Goal: Task Accomplishment & Management: Manage account settings

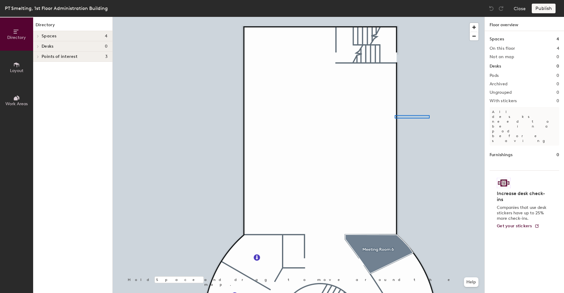
click at [394, 17] on div at bounding box center [299, 17] width 372 height 0
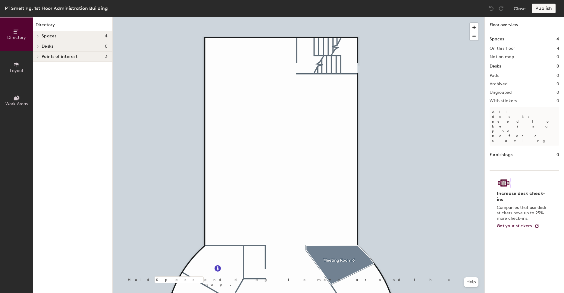
click at [16, 64] on icon at bounding box center [16, 64] width 5 height 5
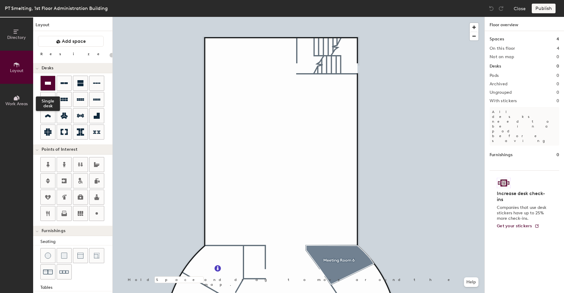
click at [46, 82] on icon at bounding box center [48, 83] width 6 height 3
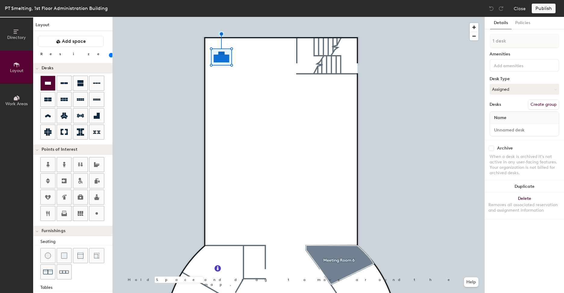
click at [50, 81] on icon at bounding box center [47, 83] width 7 height 7
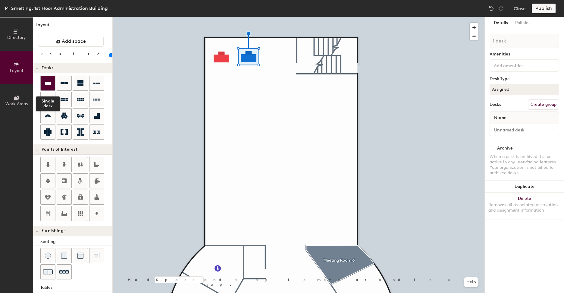
click at [52, 84] on div at bounding box center [48, 83] width 14 height 14
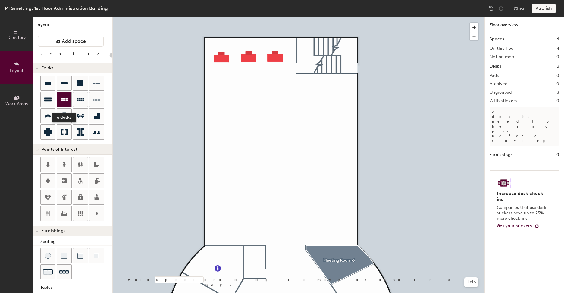
click at [68, 104] on div at bounding box center [64, 99] width 14 height 14
type input "100"
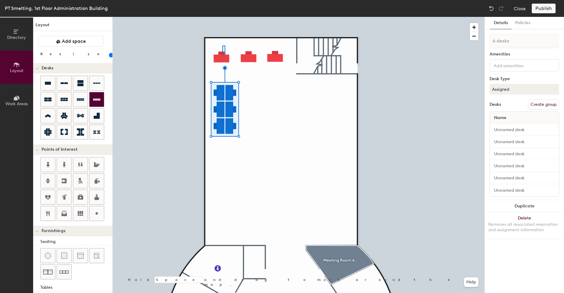
type input "1 desk"
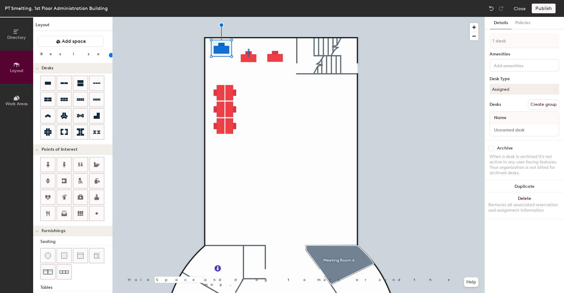
click at [248, 17] on div at bounding box center [299, 17] width 372 height 0
click at [272, 17] on div at bounding box center [299, 17] width 372 height 0
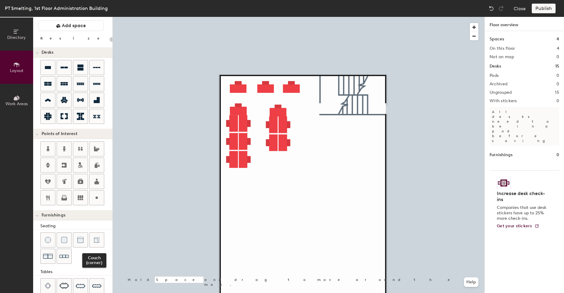
scroll to position [30, 0]
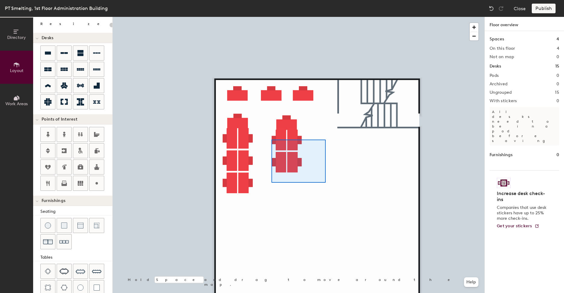
click at [271, 17] on div at bounding box center [299, 17] width 372 height 0
type input "100"
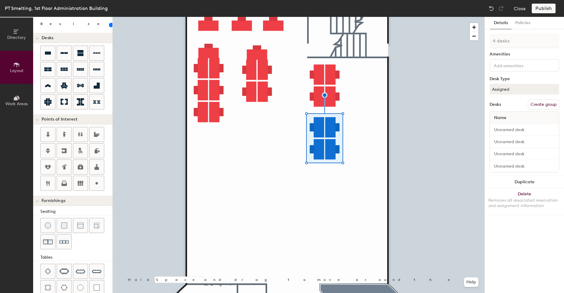
click at [17, 100] on icon at bounding box center [16, 98] width 4 height 4
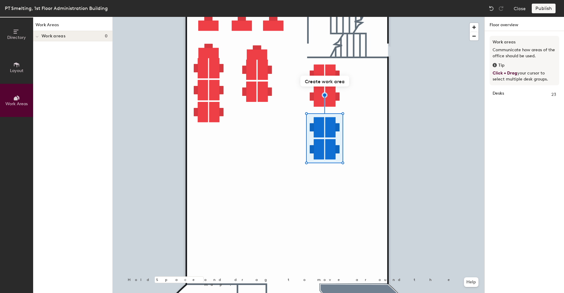
scroll to position [0, 0]
click at [39, 36] on div at bounding box center [37, 36] width 8 height 10
click at [39, 36] on icon at bounding box center [38, 36] width 2 height 3
click at [22, 64] on button "Layout" at bounding box center [16, 67] width 33 height 33
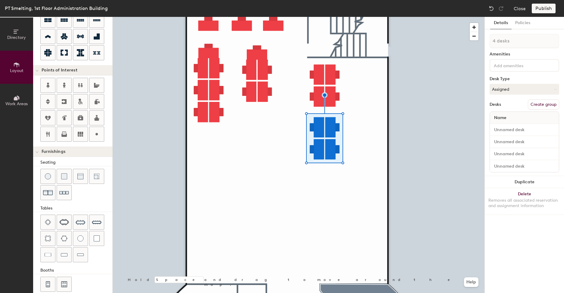
scroll to position [88, 0]
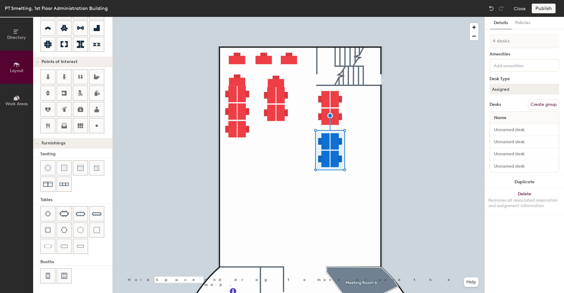
click at [16, 40] on button "Directory" at bounding box center [16, 33] width 33 height 33
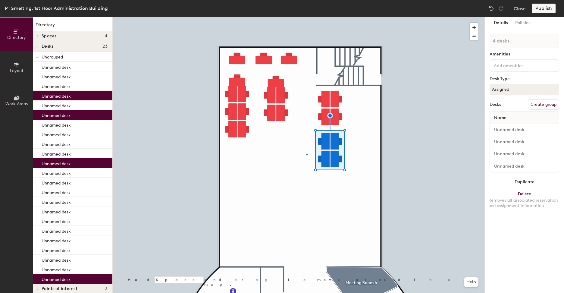
click at [307, 17] on div at bounding box center [299, 17] width 372 height 0
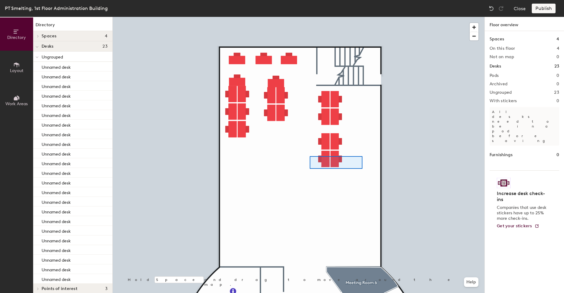
click at [310, 17] on div at bounding box center [299, 17] width 372 height 0
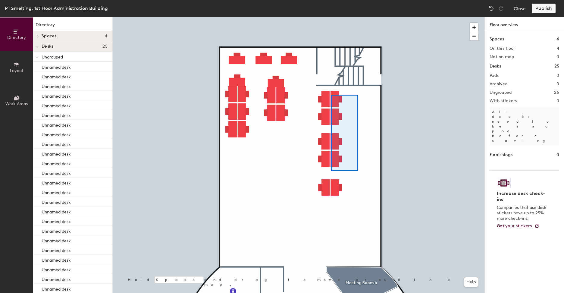
click at [331, 17] on div at bounding box center [299, 17] width 372 height 0
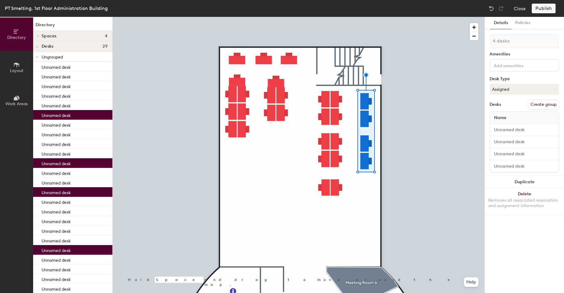
type input "1 desk"
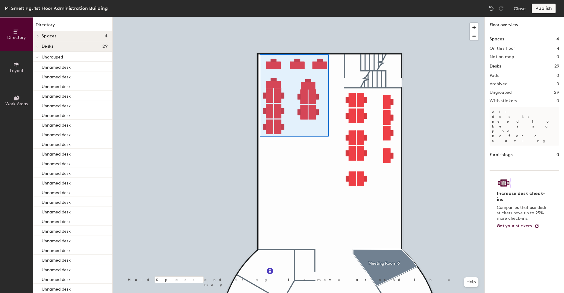
click at [260, 17] on div at bounding box center [299, 17] width 372 height 0
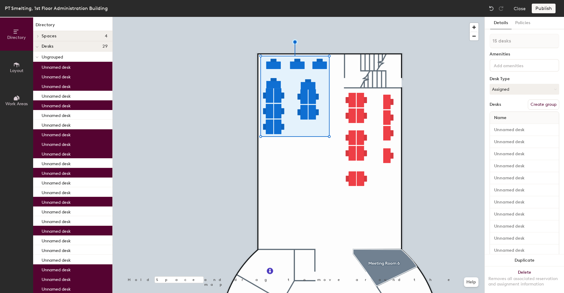
click at [533, 104] on button "Create group" at bounding box center [543, 104] width 31 height 10
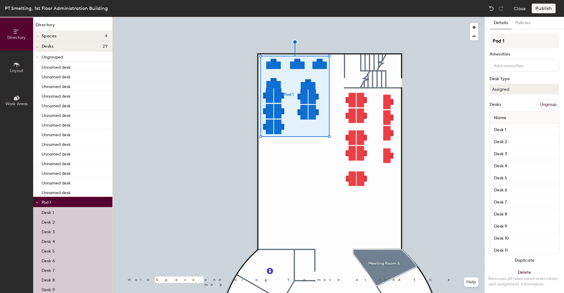
drag, startPoint x: 510, startPoint y: 41, endPoint x: 485, endPoint y: 40, distance: 24.4
click at [485, 40] on div "Details Policies Pod 1 Amenities Desk Type Assigned Desks Ungroup Name Desk 1 D…" at bounding box center [524, 155] width 79 height 276
type input "Sales and Logistics"
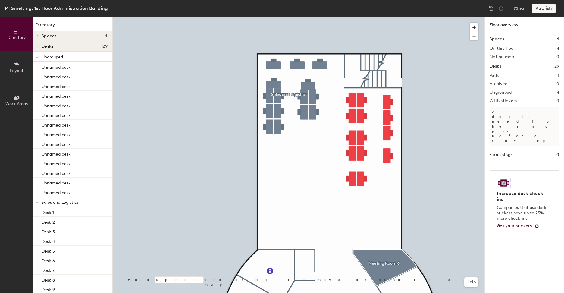
click at [19, 95] on icon at bounding box center [16, 98] width 7 height 7
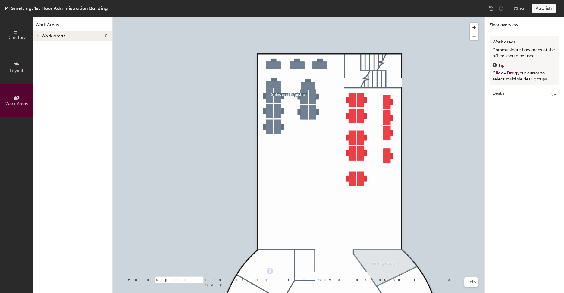
click at [40, 36] on span at bounding box center [37, 36] width 5 height 3
click at [15, 35] on span "Directory" at bounding box center [16, 37] width 19 height 5
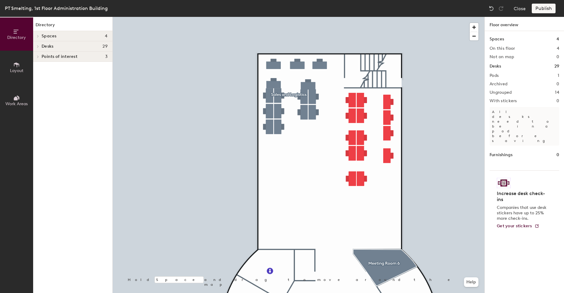
click at [38, 36] on icon at bounding box center [38, 36] width 2 height 3
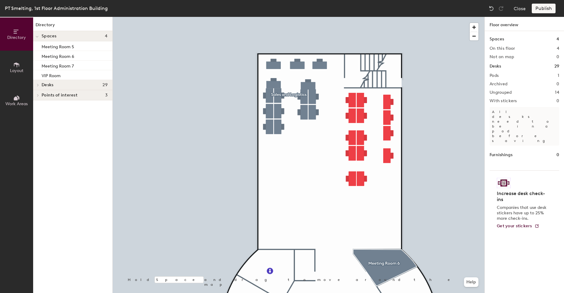
click at [40, 93] on div at bounding box center [37, 95] width 8 height 10
click at [40, 85] on div at bounding box center [37, 84] width 7 height 3
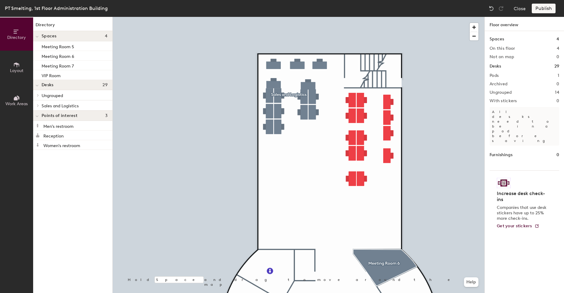
click at [37, 95] on icon at bounding box center [38, 95] width 2 height 3
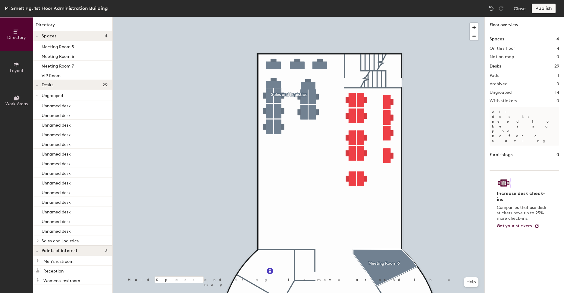
click at [36, 95] on icon at bounding box center [37, 96] width 3 height 2
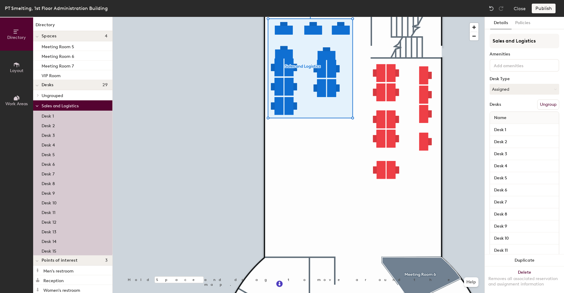
click at [14, 91] on button "Work Areas" at bounding box center [16, 100] width 33 height 33
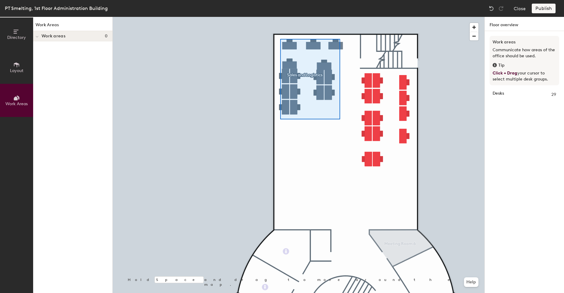
click at [280, 17] on div at bounding box center [299, 17] width 372 height 0
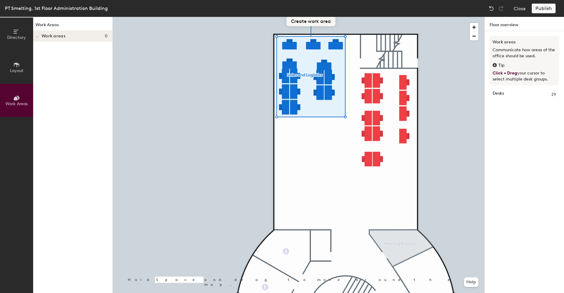
click at [311, 21] on button "Create work area" at bounding box center [310, 20] width 49 height 11
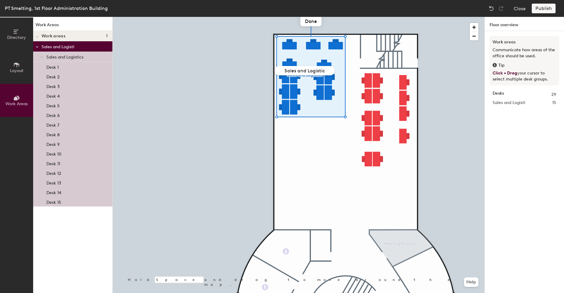
type input "Sales and Logistics"
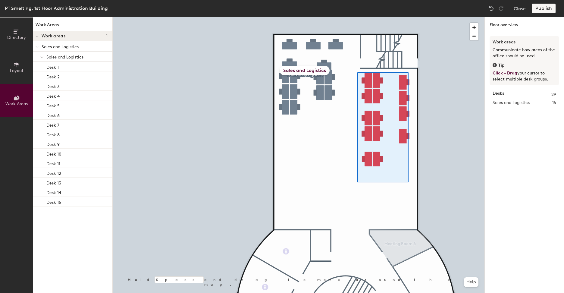
click at [357, 17] on div at bounding box center [299, 17] width 372 height 0
click at [355, 17] on div at bounding box center [299, 17] width 372 height 0
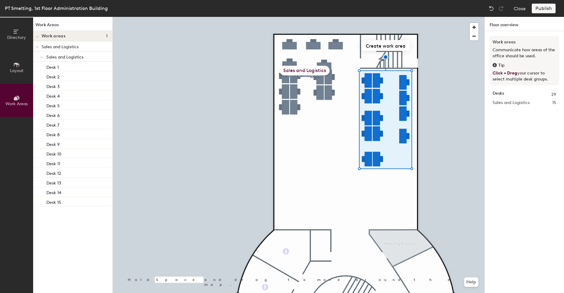
click at [18, 65] on icon at bounding box center [16, 64] width 7 height 7
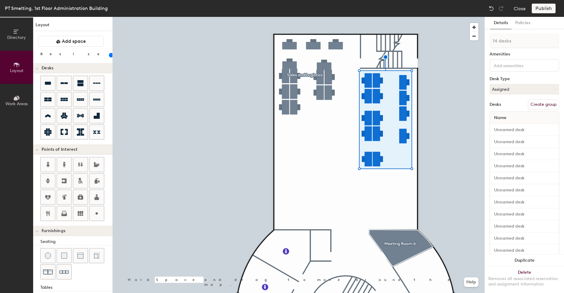
click at [537, 105] on button "Create group" at bounding box center [543, 104] width 31 height 10
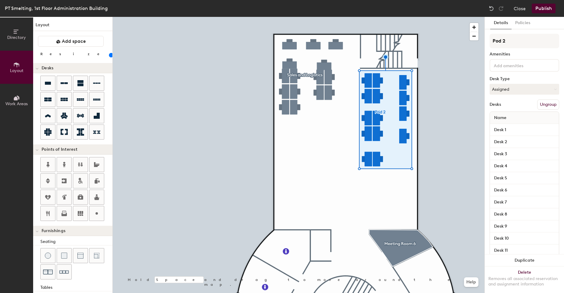
click at [484, 41] on div "Directory Layout Work Areas Layout Add space Resize Desks Points of Interest Fu…" at bounding box center [282, 155] width 564 height 276
type input "Purchasing"
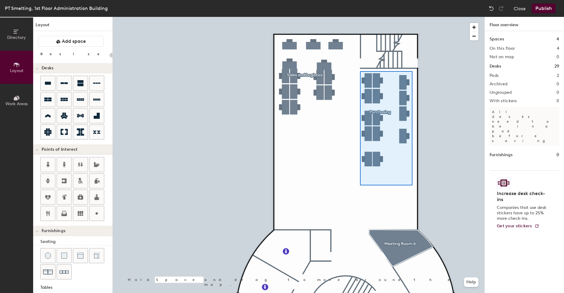
drag, startPoint x: 509, startPoint y: 40, endPoint x: 484, endPoint y: 88, distance: 53.5
click at [360, 17] on div at bounding box center [299, 17] width 372 height 0
type input "100"
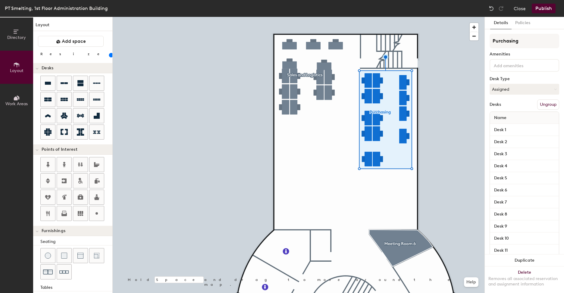
click at [17, 91] on button "Work Areas" at bounding box center [16, 100] width 33 height 33
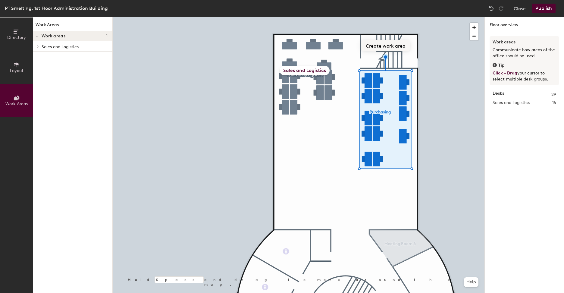
click at [377, 46] on button "Create work area" at bounding box center [385, 45] width 49 height 11
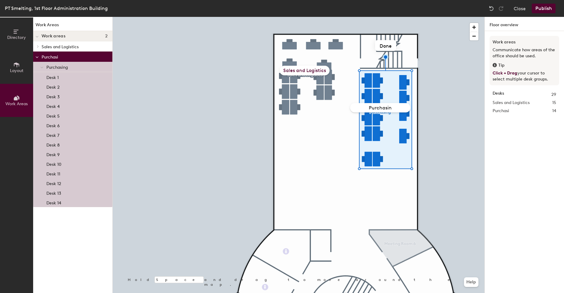
type input "Purchasing"
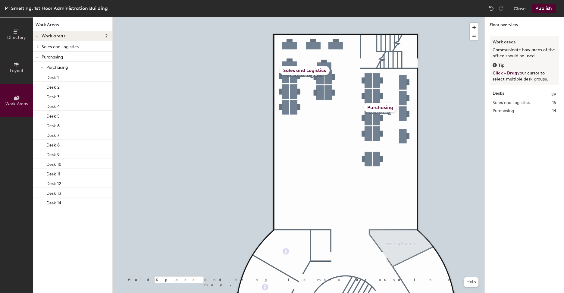
click at [12, 42] on button "Directory" at bounding box center [16, 33] width 33 height 33
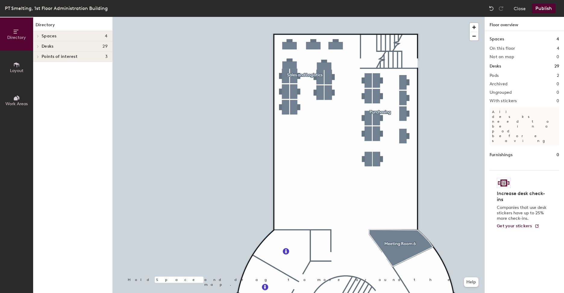
click at [19, 75] on button "Layout" at bounding box center [16, 67] width 33 height 33
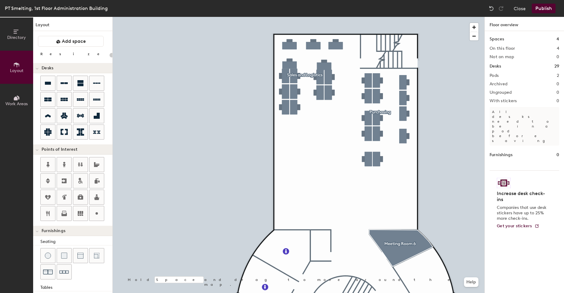
click at [17, 96] on icon at bounding box center [18, 97] width 3 height 4
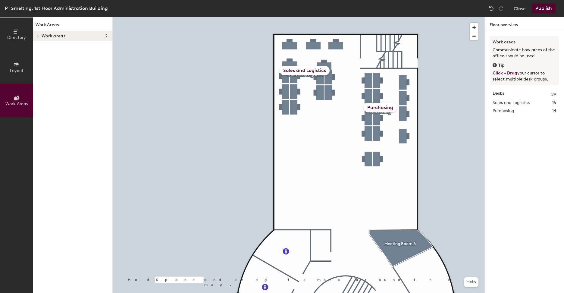
click at [11, 41] on button "Directory" at bounding box center [16, 33] width 33 height 33
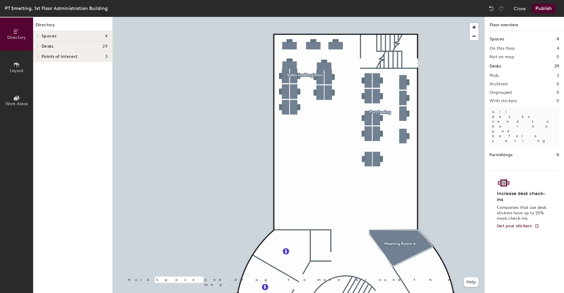
click at [39, 36] on icon at bounding box center [38, 36] width 2 height 3
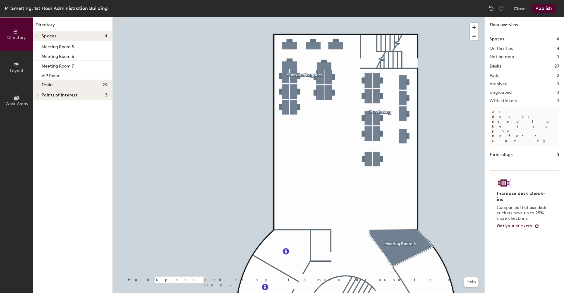
click at [20, 61] on icon at bounding box center [16, 64] width 7 height 7
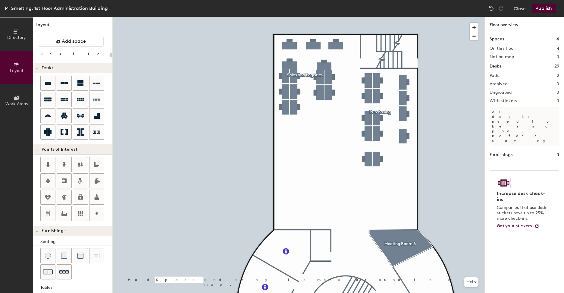
click at [20, 95] on button "Work Areas" at bounding box center [16, 100] width 33 height 33
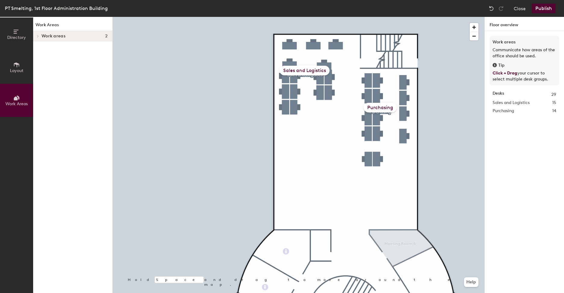
click at [18, 37] on span "Directory" at bounding box center [16, 37] width 19 height 5
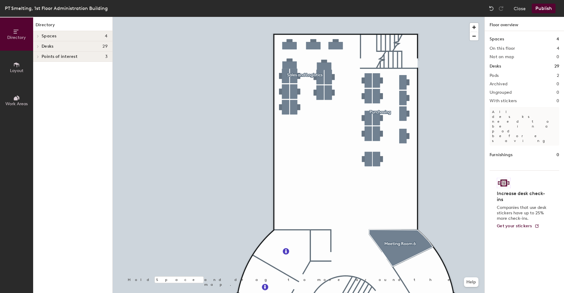
click at [38, 34] on div at bounding box center [37, 36] width 8 height 10
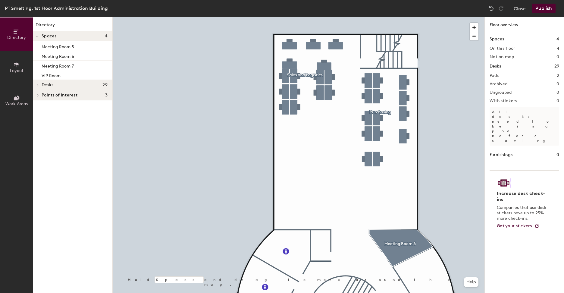
click at [18, 66] on icon at bounding box center [16, 64] width 7 height 7
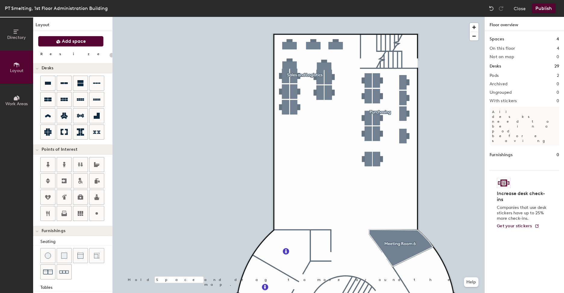
click at [74, 42] on span "Add space" at bounding box center [74, 41] width 24 height 6
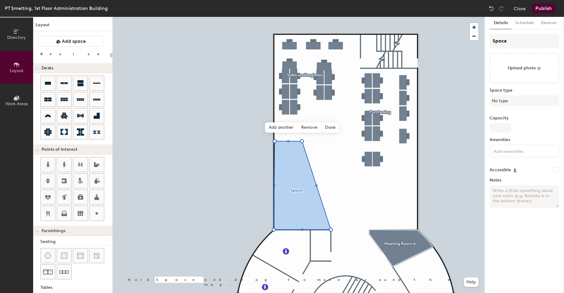
type input "20"
click at [333, 126] on span "Done" at bounding box center [331, 127] width 18 height 10
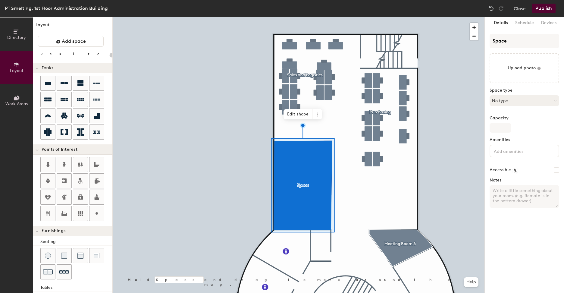
click at [521, 101] on button "No type" at bounding box center [524, 100] width 70 height 11
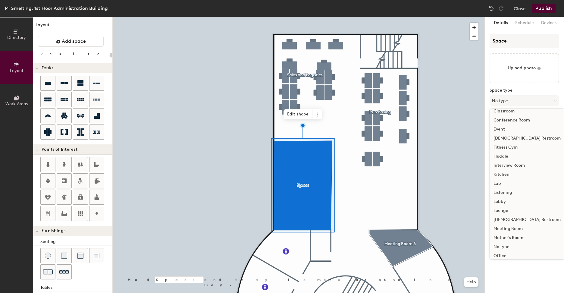
scroll to position [60, 0]
click at [519, 218] on div "Meeting Room" at bounding box center [527, 218] width 74 height 9
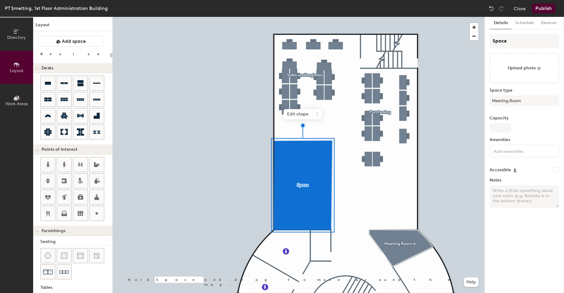
type input "20"
drag, startPoint x: 513, startPoint y: 40, endPoint x: 485, endPoint y: 42, distance: 28.7
click at [485, 42] on div "Details Schedule Devices Space Upload photo Space type Meeting Room Capacity Am…" at bounding box center [524, 155] width 79 height 276
type input "S"
type input "20"
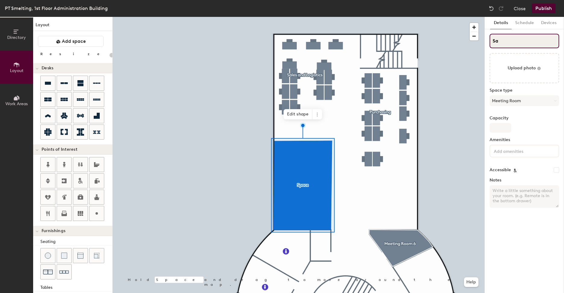
type input "Sal"
type input "20"
type input "Sale"
type input "20"
type input "Sales"
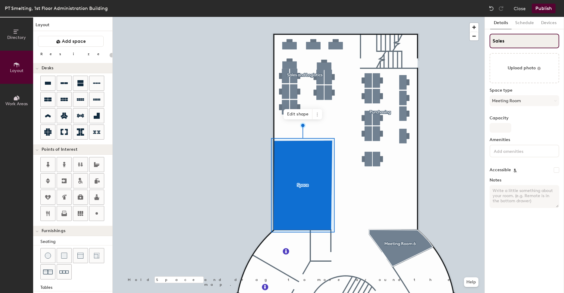
type input "20"
type input "Sales"
type input "20"
type input "Sales a"
type input "20"
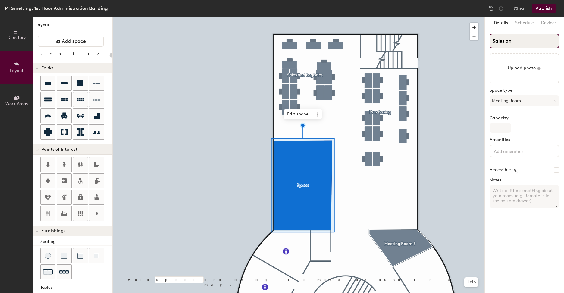
type input "Sales and"
type input "20"
type input "Sales and"
type input "20"
type input "Sales and Me"
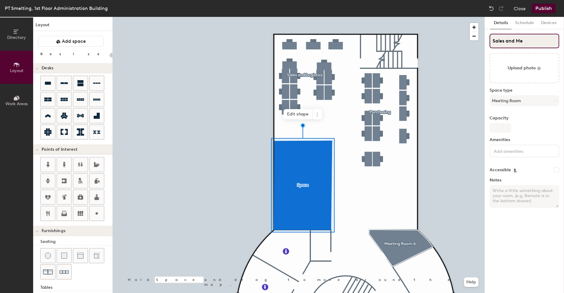
type input "20"
type input "Sales and M"
type input "20"
type input "Sales and"
type input "20"
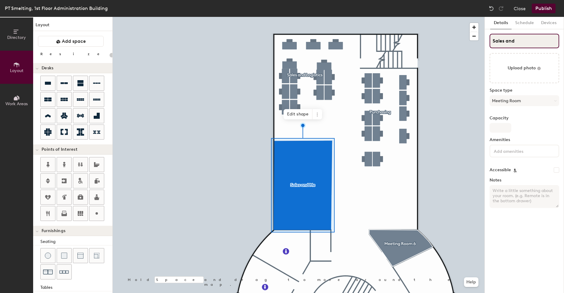
type input "Sales and l"
type input "20"
type input "Sales and"
type input "20"
type input "Sales and L"
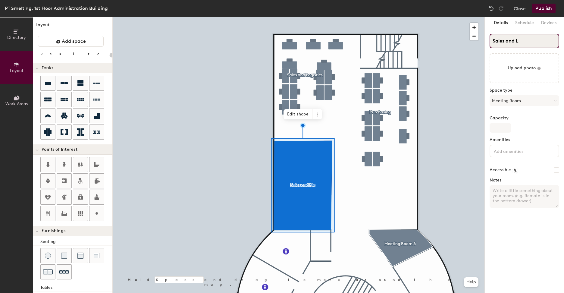
type input "20"
type input "Sales and Logis"
type input "20"
type input "Sales and Logisi"
type input "20"
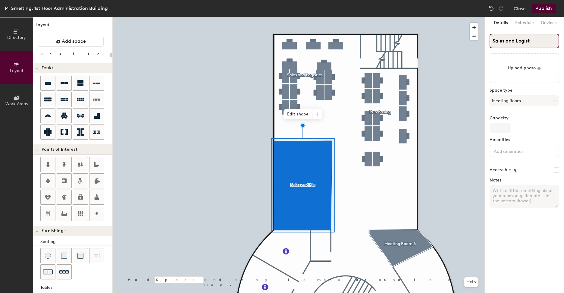
type input "Sales and Logisti"
type input "20"
type input "Sales and Logistis"
type input "20"
type input "Sales and Logistisc"
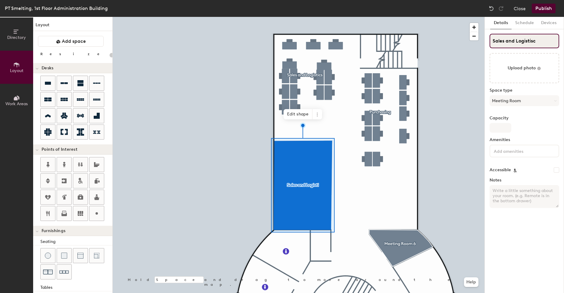
type input "20"
type input "Sales and Logistis"
type input "20"
type input "Sales and Logisti"
type input "20"
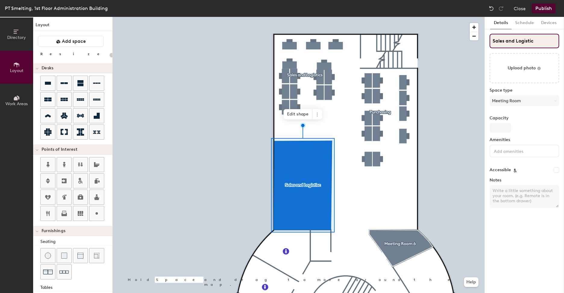
type input "Sales and Logistics"
type input "20"
type input "Sales and Logistics"
type input "20"
type input "Sales and Logistics M"
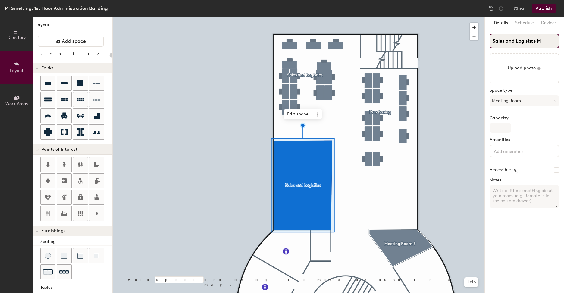
type input "20"
type input "Sales and Logistics Me"
type input "20"
type input "Sales and Logistics Mee"
type input "20"
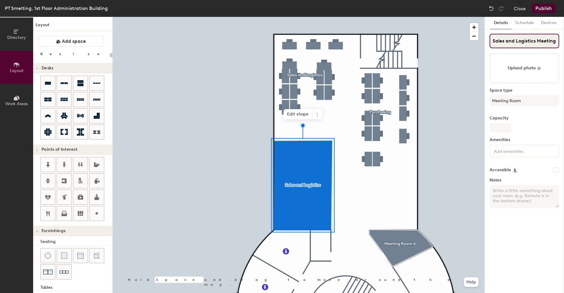
type input "Sales and Logistics Meeting"
type input "20"
type input "Sales and Logistics Meeting ro"
type input "20"
type input "Sales and Logistics Meeting roo"
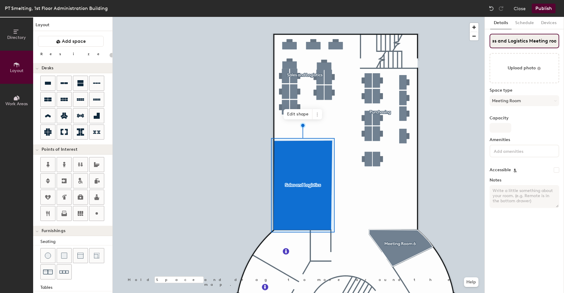
type input "20"
type input "Sales and Logistics Meeting"
type input "20"
type input "Sales and Logistics Meeting R"
type input "20"
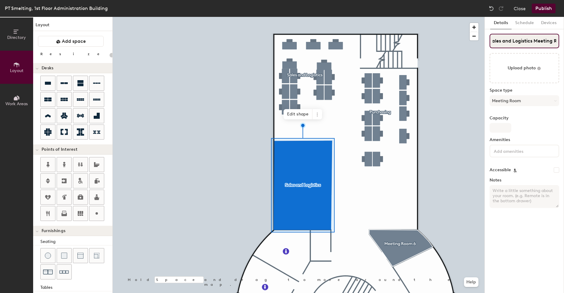
type input "Sales and Logistics Meeting Ro"
type input "20"
type input "Sales and Logistics Meeting Roo"
type input "20"
type input "Sales and Logistics Meeting Room"
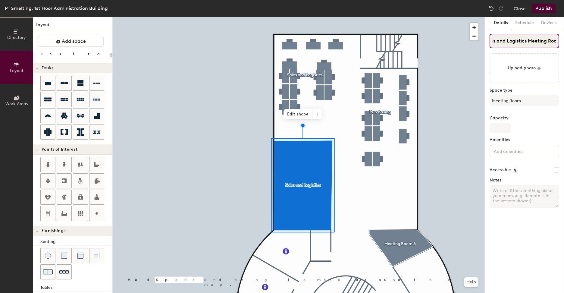
scroll to position [0, 14]
type input "20"
type input "Sales and Logistics Meeting Room"
click at [528, 125] on div "Capacity" at bounding box center [524, 124] width 70 height 17
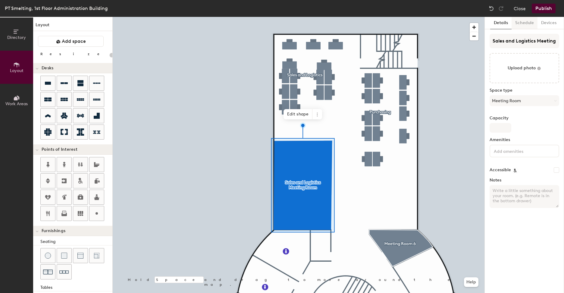
click at [531, 23] on button "Schedule" at bounding box center [524, 23] width 26 height 12
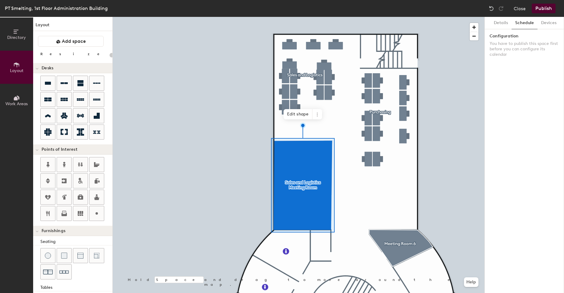
click at [508, 36] on label "Configuration" at bounding box center [524, 36] width 70 height 5
click at [505, 26] on button "Details" at bounding box center [500, 23] width 21 height 12
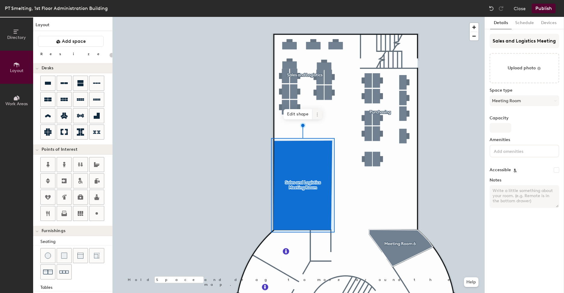
click at [317, 116] on icon at bounding box center [317, 115] width 1 height 1
click at [301, 112] on span "Edit shape" at bounding box center [297, 114] width 29 height 10
click at [302, 117] on span "Edit shape" at bounding box center [297, 114] width 29 height 10
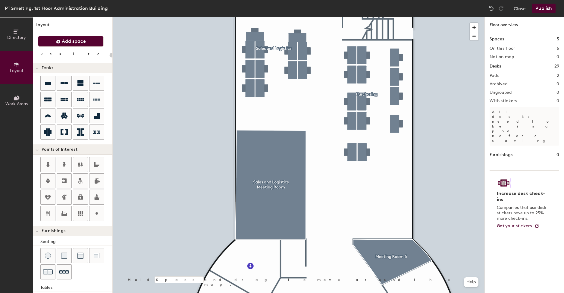
click at [78, 42] on span "Add space" at bounding box center [74, 41] width 24 height 6
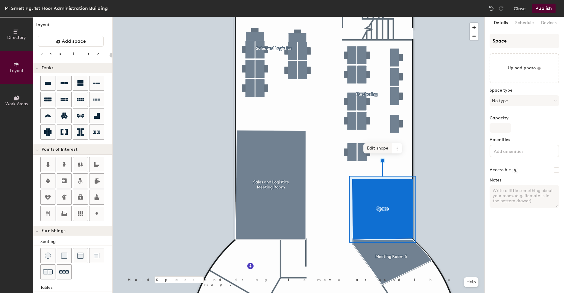
type input "20"
click at [496, 41] on input "Space" at bounding box center [524, 41] width 70 height 14
type input "Pur"
type input "20"
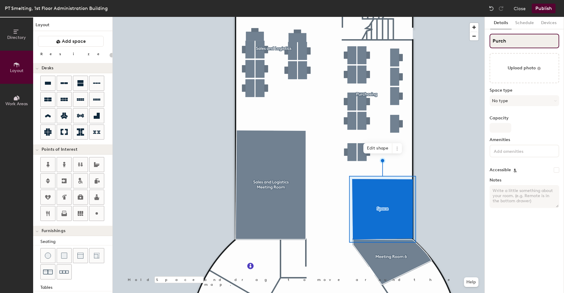
type input "Purcha"
type input "20"
type input "Purchasi"
type input "20"
type input "Purchasing"
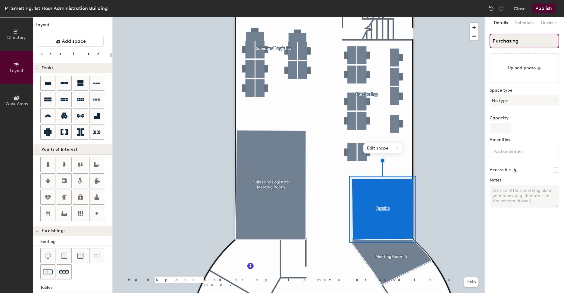
type input "20"
type input "Purchasing"
type input "20"
type input "Purchasing M"
type input "20"
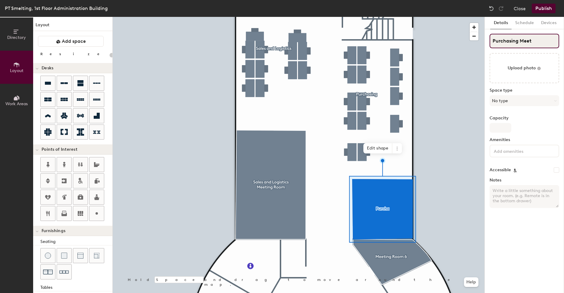
type input "Purchasing Meeti"
type input "20"
type input "Purchasing Meeting r"
type input "20"
type input "Purchasing Meeting Ro"
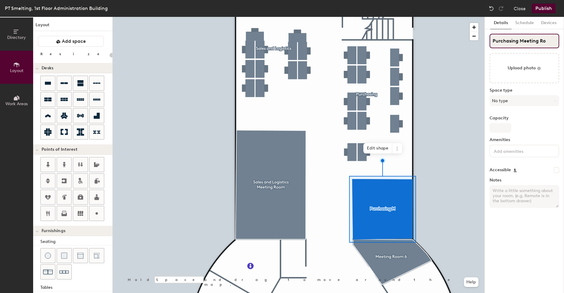
type input "20"
type input "Purchasing Meeting Roo"
type input "20"
type input "Purchasing Meeting Rooms"
type input "20"
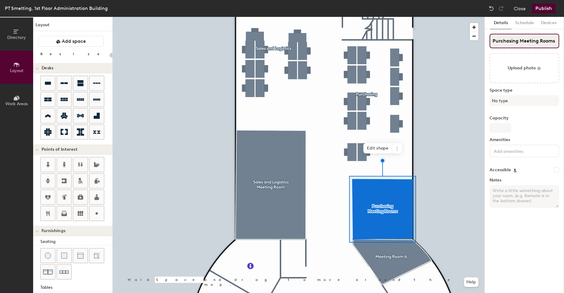
type input "Purchasing Meeting Room"
type input "20"
type input "Purchasing Meeting Room"
click at [530, 103] on button "No type" at bounding box center [524, 100] width 70 height 11
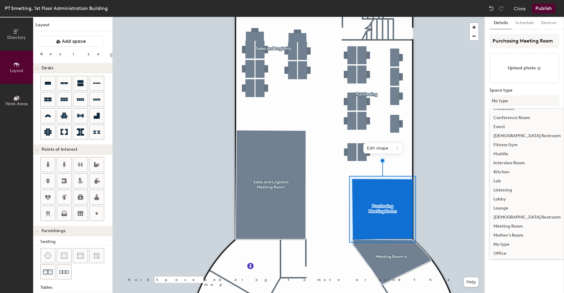
scroll to position [60, 0]
click at [524, 217] on div "Meeting Room" at bounding box center [527, 218] width 74 height 9
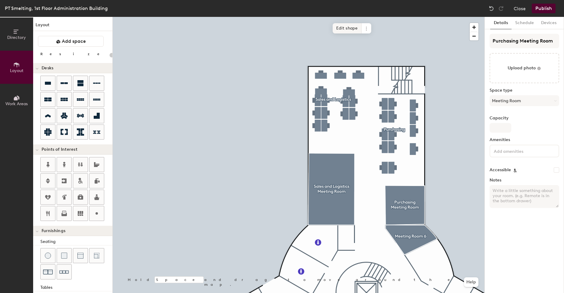
click at [351, 29] on span "Edit shape" at bounding box center [346, 28] width 29 height 10
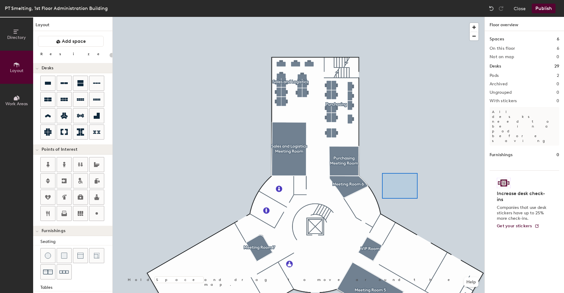
click at [376, 17] on div at bounding box center [299, 17] width 372 height 0
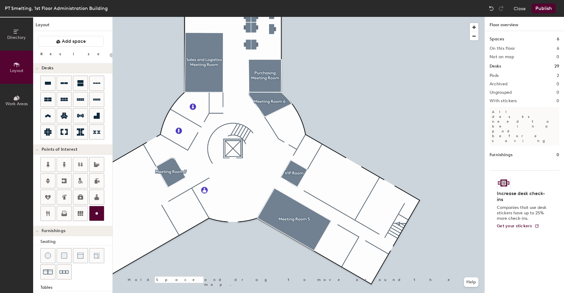
click at [98, 214] on icon at bounding box center [96, 213] width 7 height 7
type input "20"
type input "PABX"
click at [309, 162] on span "Edit" at bounding box center [307, 166] width 16 height 10
click at [322, 152] on input "PABX" at bounding box center [317, 152] width 19 height 8
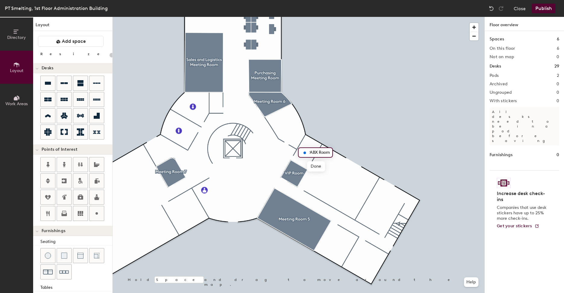
scroll to position [0, 0]
type input "PABX Room"
click at [101, 213] on div at bounding box center [96, 213] width 14 height 14
type input "20"
type input "Equipment Room"
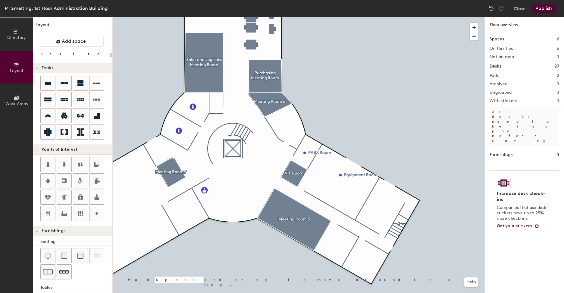
type input "20"
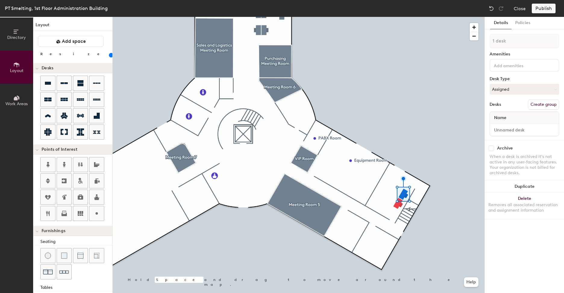
type input "2 desks"
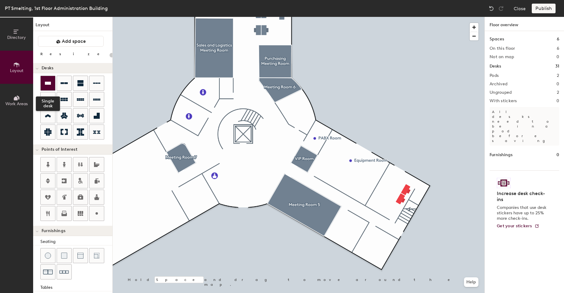
click at [44, 85] on icon at bounding box center [47, 83] width 7 height 7
type input "100"
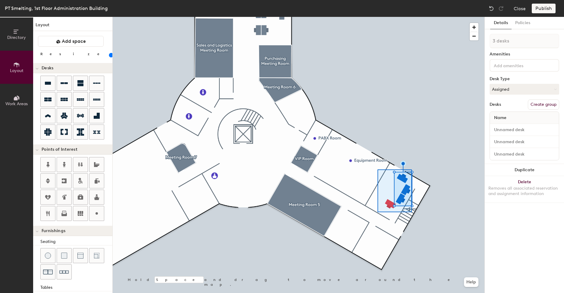
type input "4 desks"
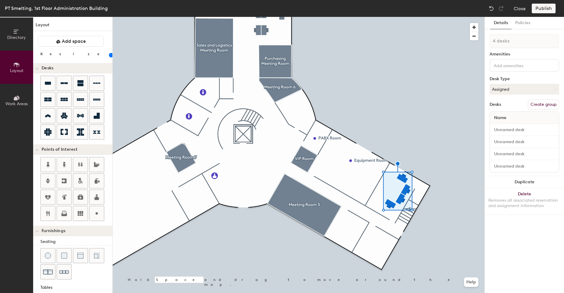
click at [534, 104] on button "Create group" at bounding box center [543, 104] width 31 height 10
click at [473, 42] on div "Directory Layout Work Areas Layout Add space Resize Desks Points of Interest Fu…" at bounding box center [282, 155] width 564 height 276
type input "Clinic"
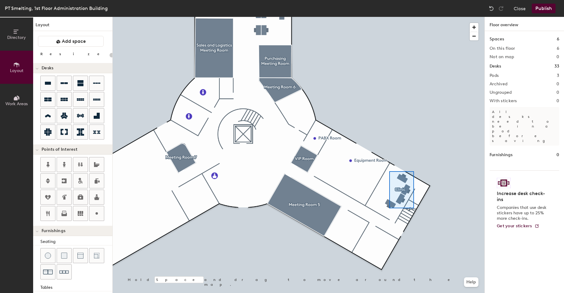
type input "100"
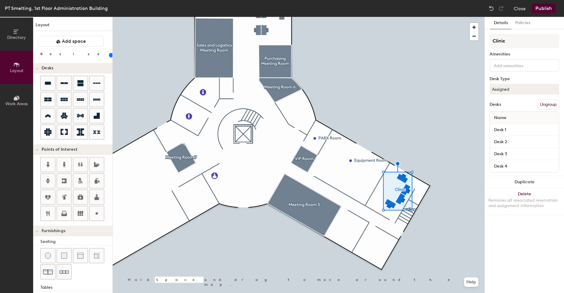
click at [15, 100] on icon at bounding box center [16, 98] width 4 height 4
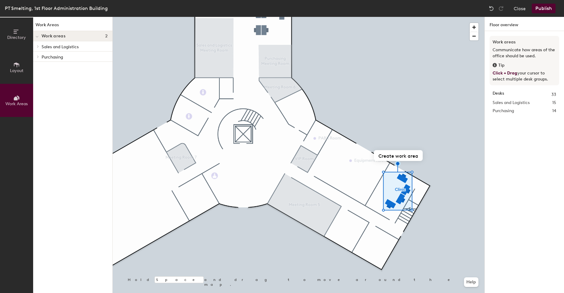
click at [22, 34] on button "Directory" at bounding box center [16, 33] width 33 height 33
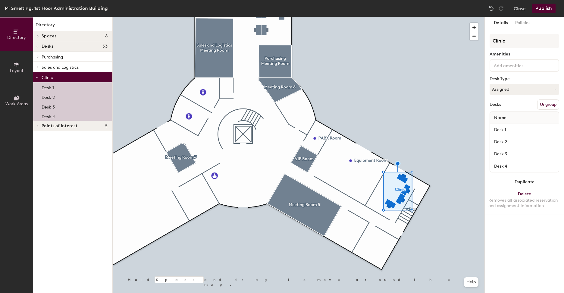
click at [19, 37] on span "Directory" at bounding box center [16, 37] width 19 height 5
click at [22, 62] on button "Layout" at bounding box center [16, 67] width 33 height 33
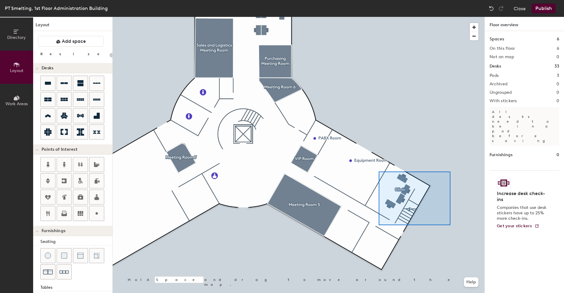
click at [378, 17] on div at bounding box center [299, 17] width 372 height 0
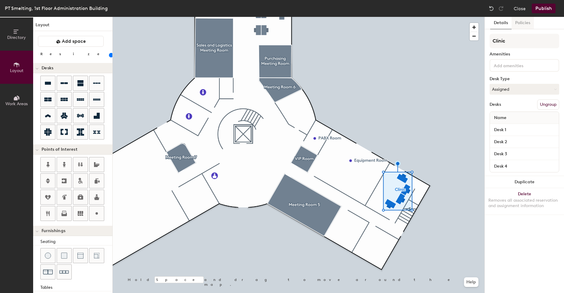
click at [522, 27] on button "Policies" at bounding box center [522, 23] width 22 height 12
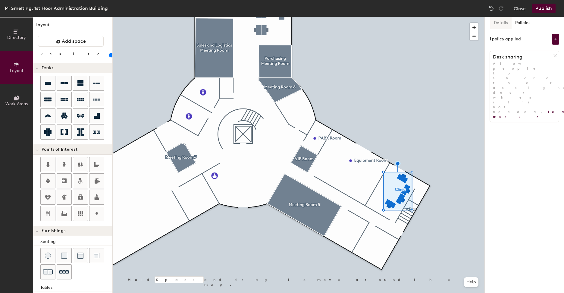
click at [500, 22] on button "Details" at bounding box center [500, 23] width 21 height 12
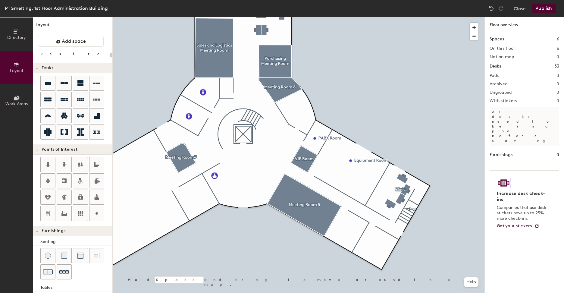
type input "20"
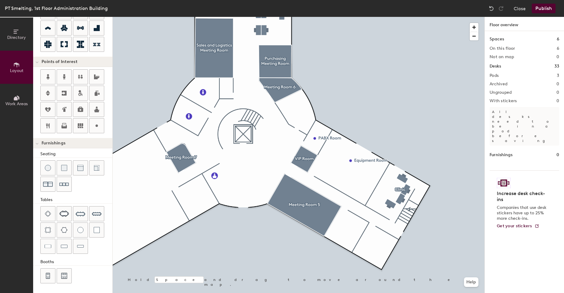
click at [22, 107] on button "Work Areas" at bounding box center [16, 100] width 33 height 33
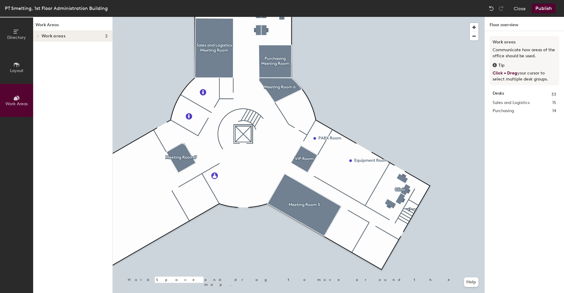
scroll to position [0, 0]
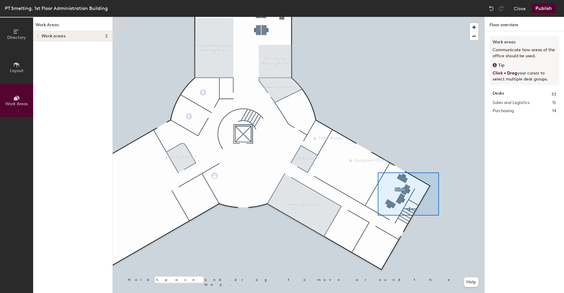
click at [377, 17] on div at bounding box center [299, 17] width 372 height 0
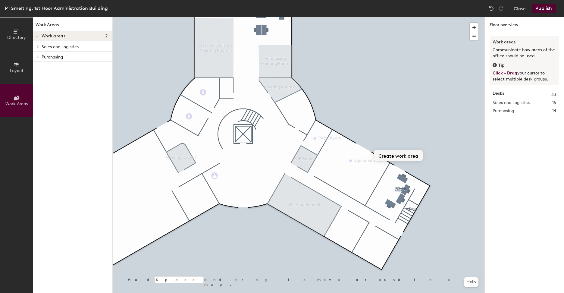
click at [400, 154] on button "Create work area" at bounding box center [398, 155] width 49 height 11
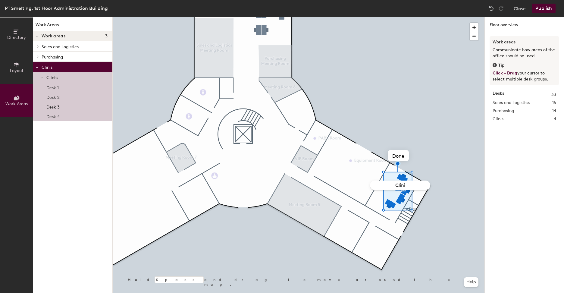
type input "Clinic"
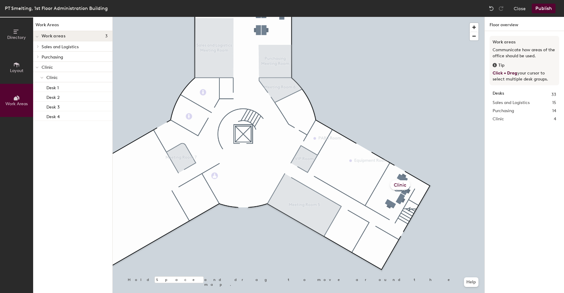
click at [38, 67] on icon at bounding box center [37, 67] width 2 height 1
click at [52, 109] on div "Work Areas Work areas 3 Sales and Logistics Sales and Logistics Desk 1 Desk 2 D…" at bounding box center [72, 155] width 79 height 276
click at [11, 42] on button "Directory" at bounding box center [16, 33] width 33 height 33
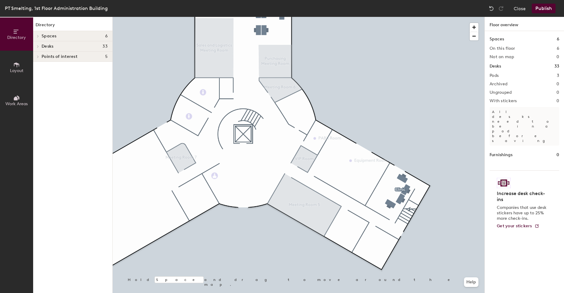
click at [14, 61] on icon at bounding box center [16, 64] width 7 height 7
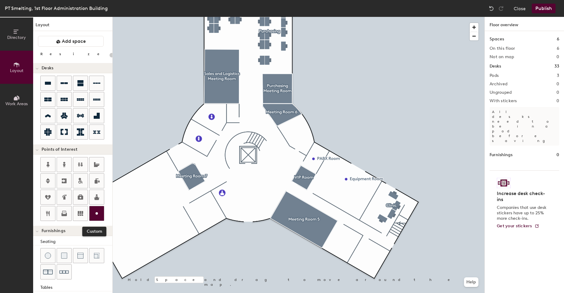
click at [98, 215] on icon at bounding box center [96, 213] width 7 height 7
type input "20"
type input "EVP"
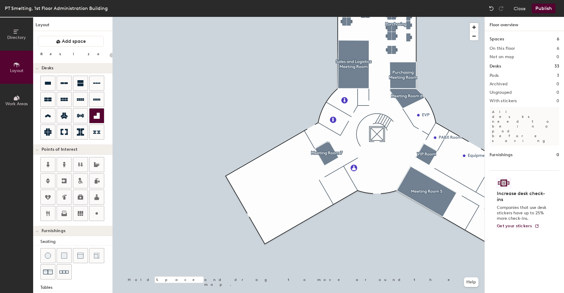
drag, startPoint x: 63, startPoint y: 97, endPoint x: 89, endPoint y: 110, distance: 28.8
click at [64, 98] on icon at bounding box center [64, 99] width 7 height 7
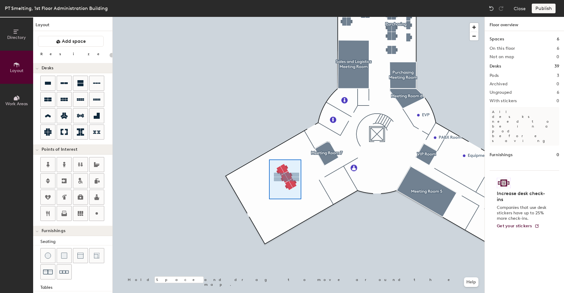
type input "100"
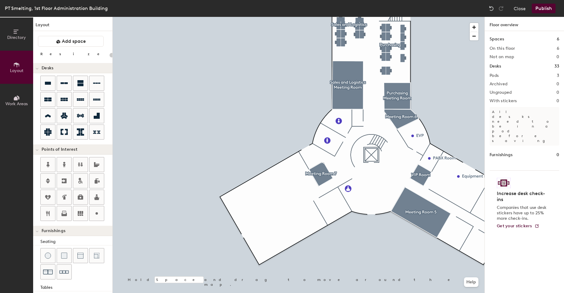
click at [541, 7] on button "Publish" at bounding box center [544, 9] width 24 height 10
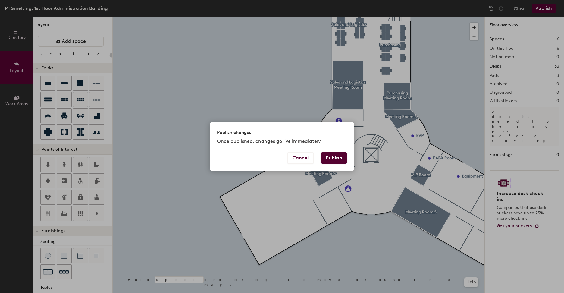
click at [336, 155] on button "Publish" at bounding box center [334, 157] width 26 height 11
type input "20"
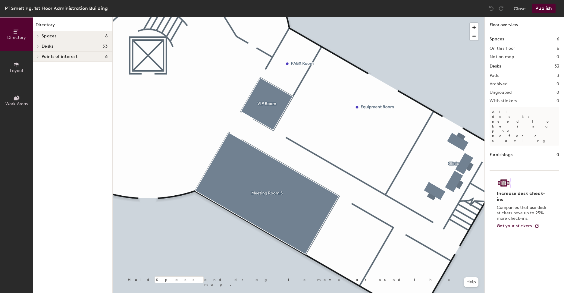
click at [22, 67] on button "Layout" at bounding box center [16, 67] width 33 height 33
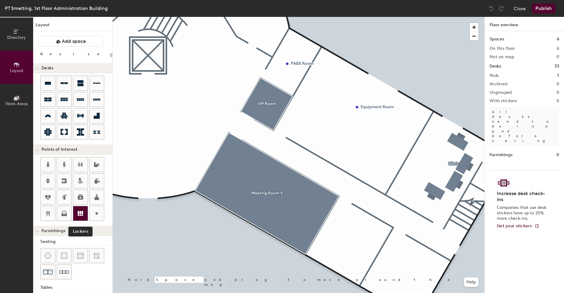
click at [77, 211] on icon at bounding box center [80, 213] width 7 height 7
type input "20"
type input "Managerial Locker"
click at [358, 248] on span "Done" at bounding box center [359, 247] width 18 height 10
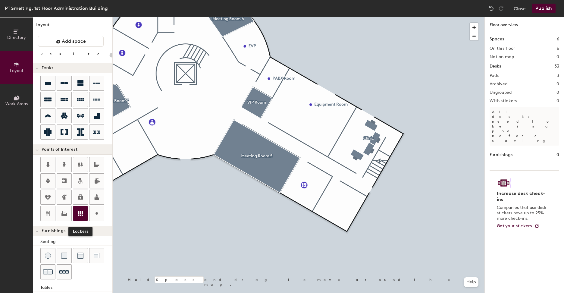
click at [80, 213] on icon at bounding box center [80, 213] width 5 height 5
type input "20"
type input "Staff Locker"
click at [354, 219] on span "Done" at bounding box center [355, 219] width 18 height 10
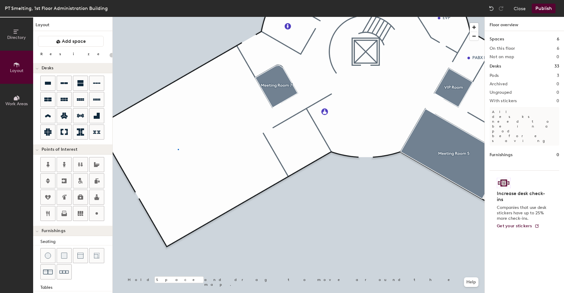
click at [178, 17] on div at bounding box center [299, 17] width 372 height 0
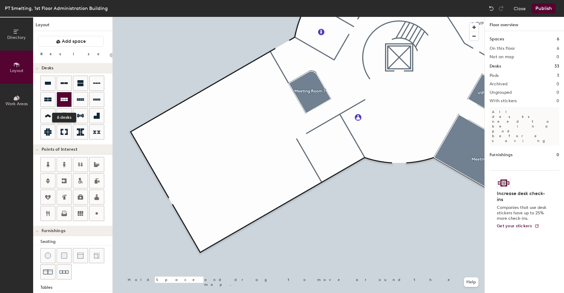
click at [68, 98] on div at bounding box center [64, 99] width 14 height 14
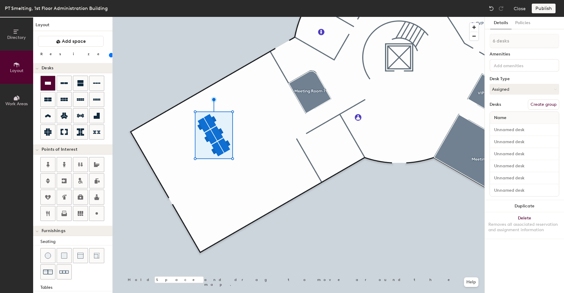
click at [51, 84] on icon at bounding box center [47, 83] width 7 height 7
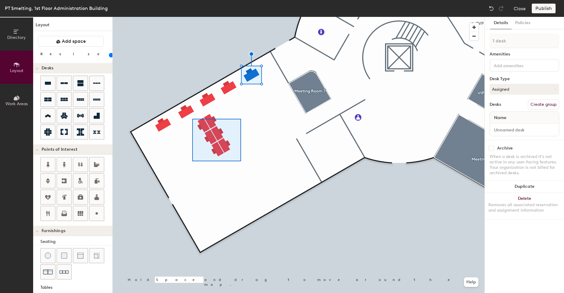
type input "100"
type input "6 desks"
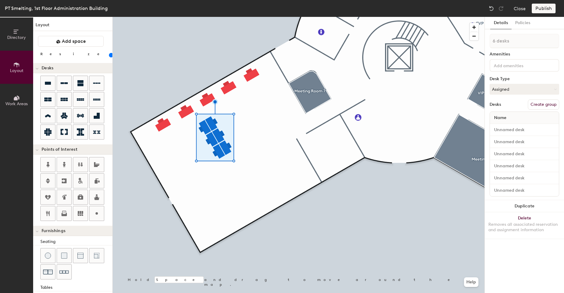
type input "100"
type input "1 desk"
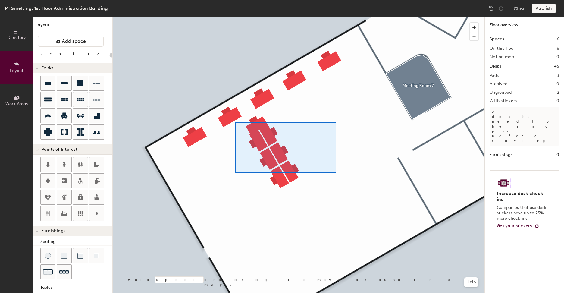
click at [235, 17] on div at bounding box center [299, 17] width 372 height 0
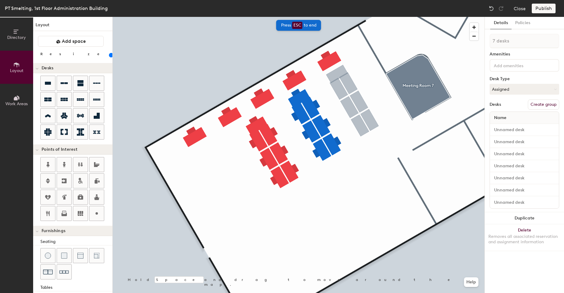
type input "100"
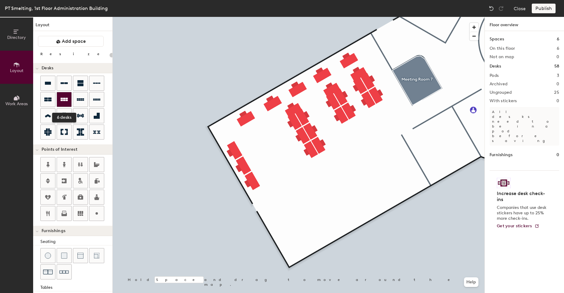
click at [69, 101] on div at bounding box center [64, 99] width 14 height 14
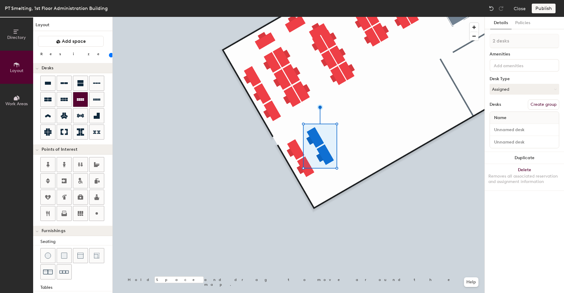
click at [78, 101] on icon at bounding box center [80, 99] width 7 height 7
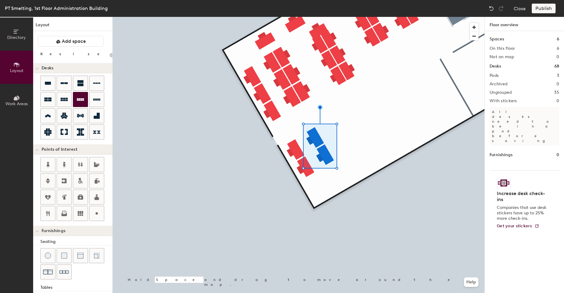
type input "100"
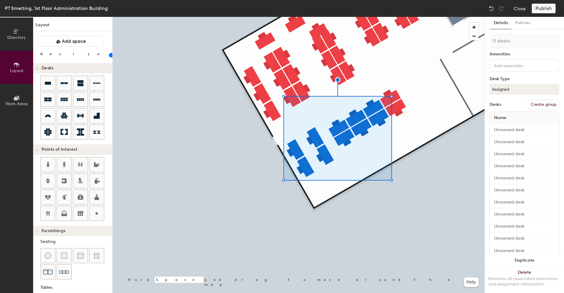
type input "12 desks"
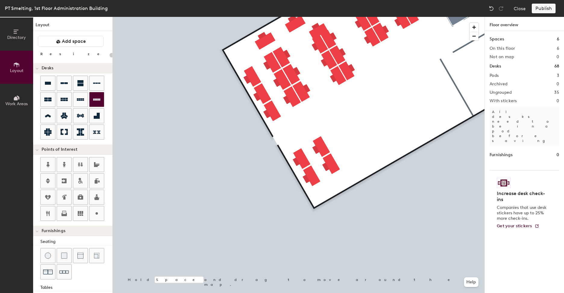
click at [101, 98] on div at bounding box center [96, 99] width 14 height 14
type input "100"
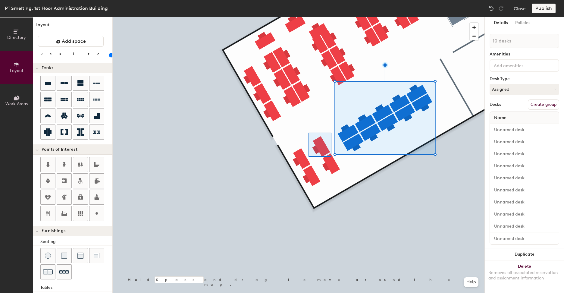
type input "2 desks"
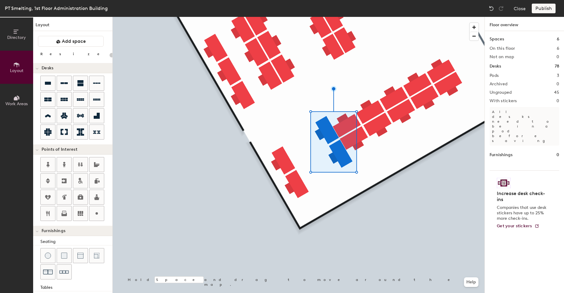
type input "20"
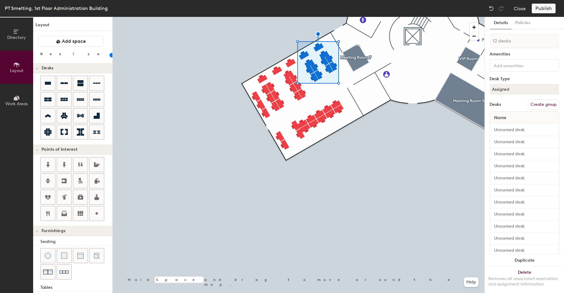
click at [536, 104] on button "Create group" at bounding box center [543, 104] width 31 height 10
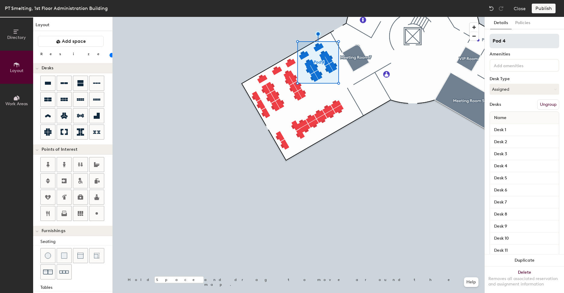
type input "20"
drag, startPoint x: 515, startPoint y: 42, endPoint x: 490, endPoint y: 42, distance: 25.0
click at [490, 42] on input "Pod 4" at bounding box center [524, 41] width 70 height 14
type input "G"
type input "20"
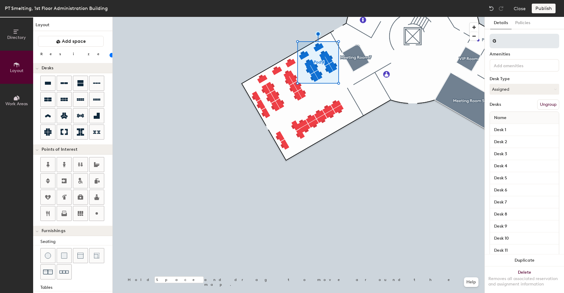
type input "GA"
type input "20"
type input "G"
type input "20"
type input "Gene"
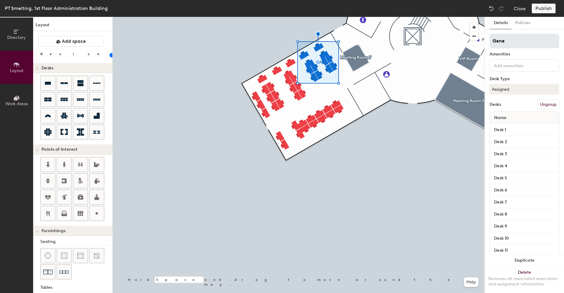
type input "20"
type input "Gener"
type input "20"
type input "Genera"
type input "20"
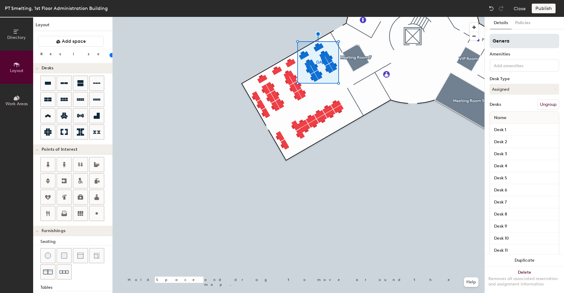
type input "General"
type input "20"
type input "General"
type input "20"
type input "General A"
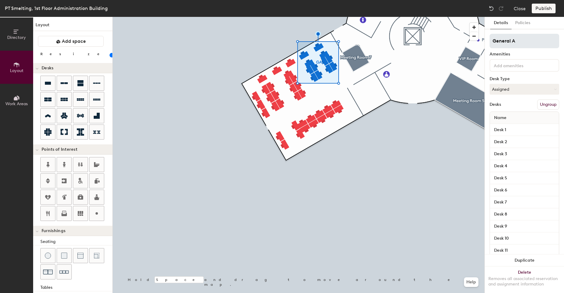
type input "20"
type input "General Aff"
type input "20"
type input "General Affair"
type input "20"
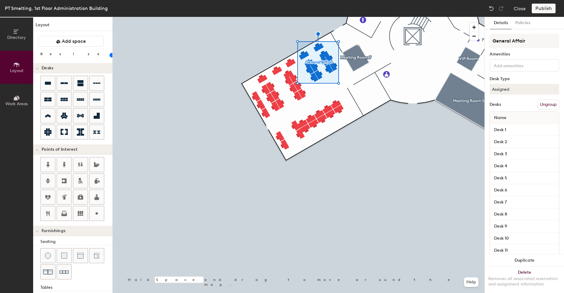
type input "General Affair"
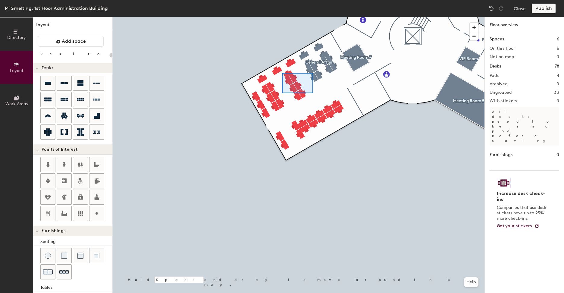
click at [282, 17] on div at bounding box center [299, 17] width 372 height 0
click at [297, 17] on div at bounding box center [299, 17] width 372 height 0
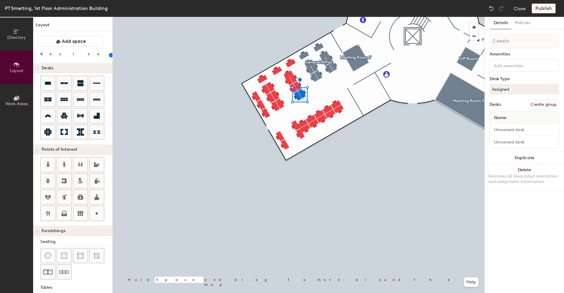
type input "100"
type input "3 desks"
type input "100"
type input "4 desks"
type input "100"
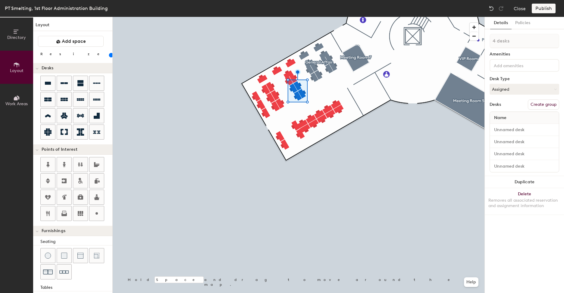
type input "5 desks"
type input "100"
type input "6 desks"
type input "100"
type input "7 desks"
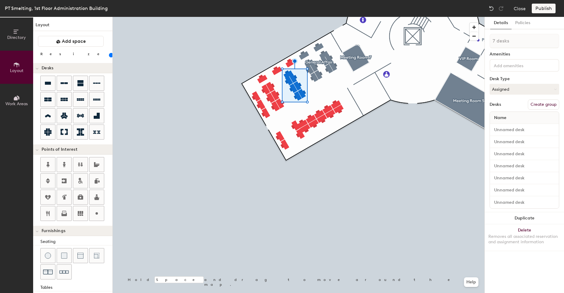
type input "20"
type input "8 desks"
type input "20"
type input "9 desks"
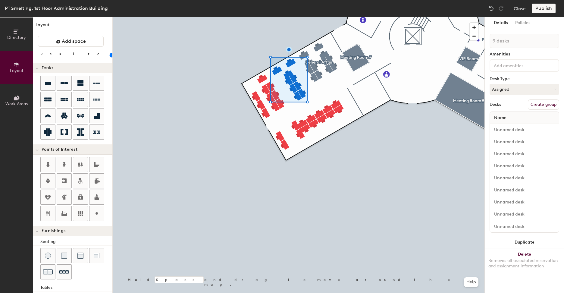
click at [545, 102] on button "Create group" at bounding box center [543, 104] width 31 height 10
type input "20"
drag, startPoint x: 511, startPoint y: 42, endPoint x: 487, endPoint y: 41, distance: 24.1
click at [487, 41] on div "Details Policies Pod 5 Amenities Desk Type Assigned Desks Ungroup Name Desk 1 D…" at bounding box center [524, 155] width 79 height 276
type input "H"
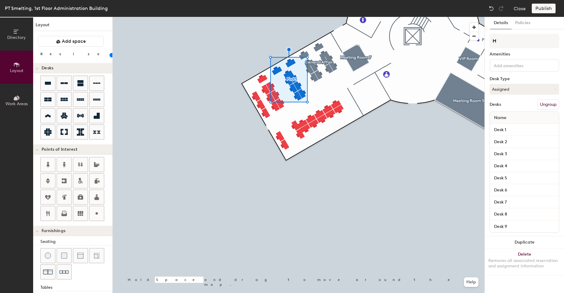
type input "20"
type input "Hu"
type input "20"
type input "Human"
type input "20"
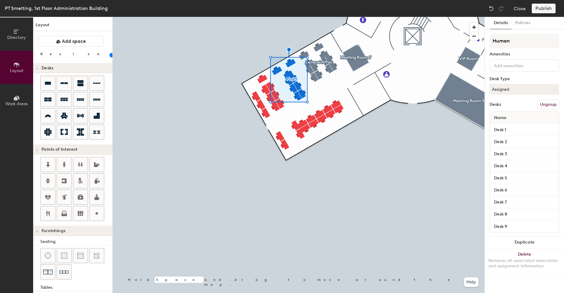
type input "Human"
type input "20"
type input "Human Re"
type input "20"
type input "Human Resour"
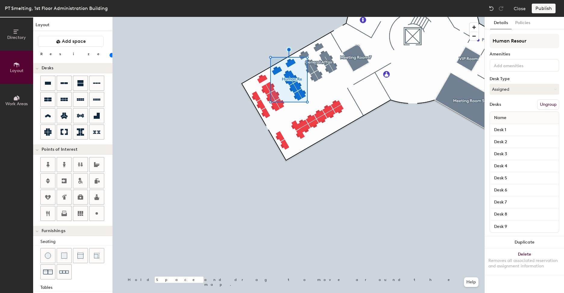
type input "20"
type input "Human Resource"
type input "20"
type input "Human Resources"
type input "20"
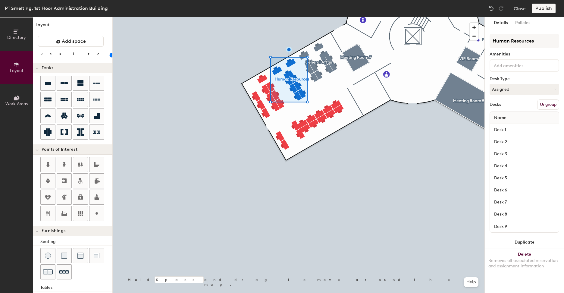
type input "Human Resources"
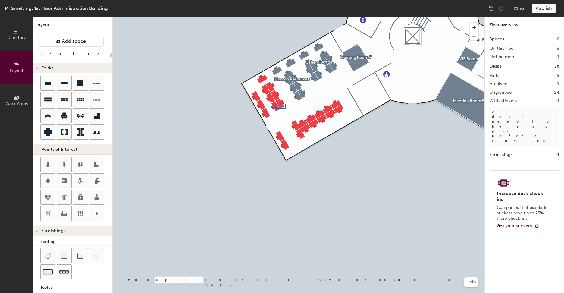
click at [275, 17] on div at bounding box center [299, 17] width 372 height 0
type input "100"
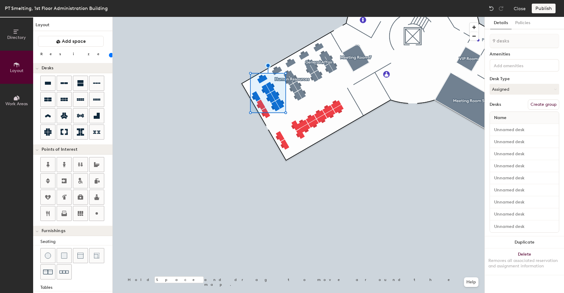
type input "10 desks"
click at [544, 101] on button "Create group" at bounding box center [543, 104] width 31 height 10
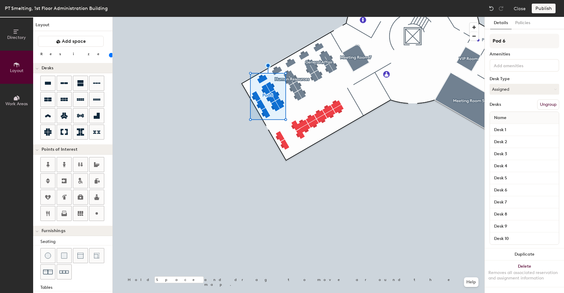
drag, startPoint x: 516, startPoint y: 43, endPoint x: 484, endPoint y: 41, distance: 31.7
click at [484, 41] on div "Details Policies Pod 6 Amenities Desk Type Assigned Desks Ungroup Name Desk 1 D…" at bounding box center [524, 155] width 80 height 276
type input "Legal"
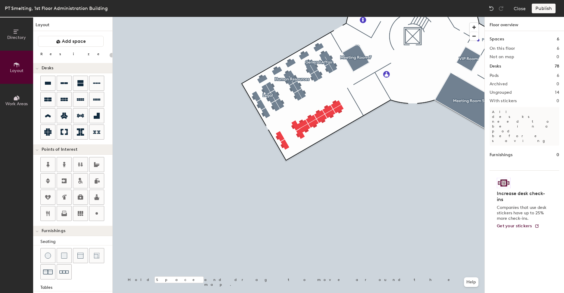
click at [406, 17] on div at bounding box center [299, 17] width 372 height 0
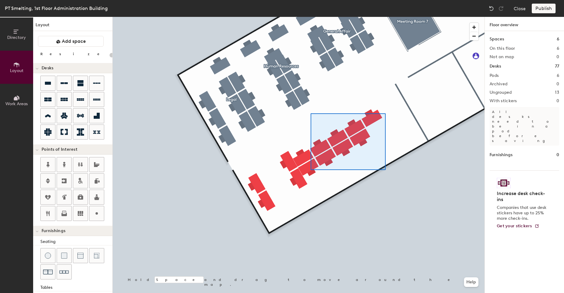
type input "100"
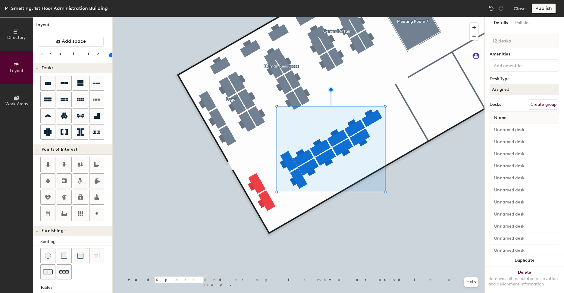
type input "13 desks"
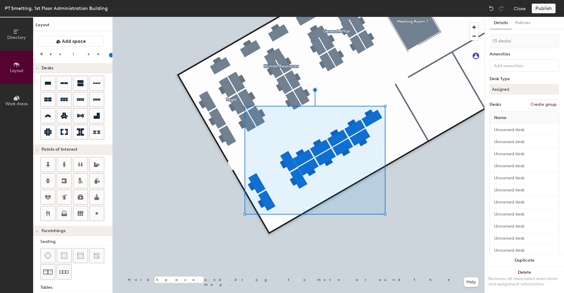
click at [538, 101] on button "Create group" at bounding box center [543, 104] width 31 height 10
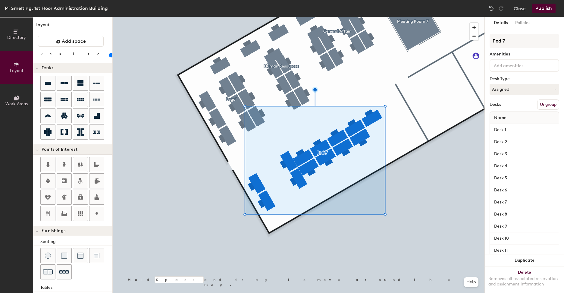
drag, startPoint x: 512, startPoint y: 43, endPoint x: 486, endPoint y: 42, distance: 26.2
click at [486, 42] on div "Details Policies Pod 7 Amenities Desk Type Assigned Desks Ungroup Name Desk 1 D…" at bounding box center [524, 155] width 79 height 276
type input "Accounting"
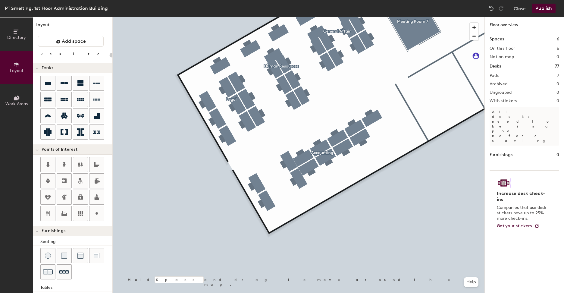
type input "20"
click at [14, 104] on span "Work Areas" at bounding box center [16, 103] width 22 height 5
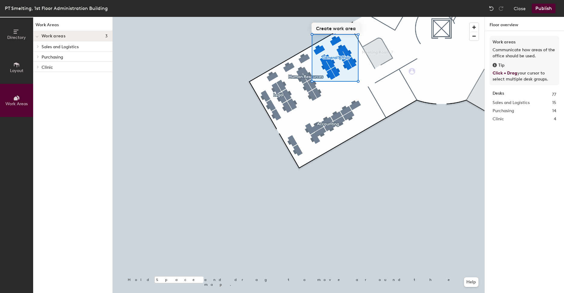
click at [340, 29] on button "Create work area" at bounding box center [335, 28] width 49 height 11
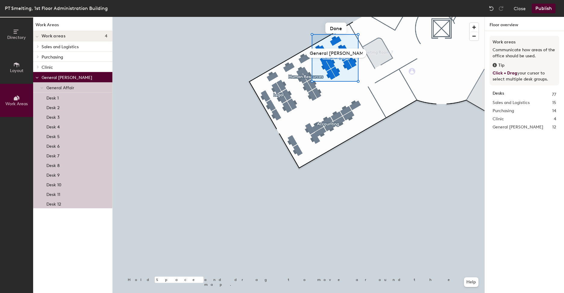
type input "General Affair"
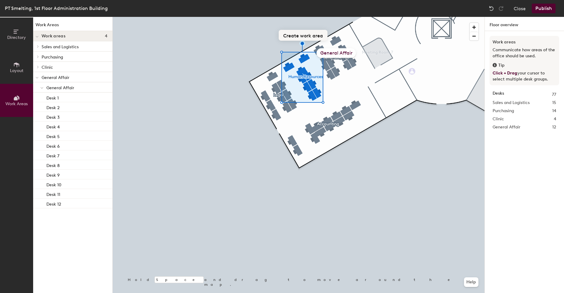
click at [299, 37] on button "Create work area" at bounding box center [303, 35] width 49 height 11
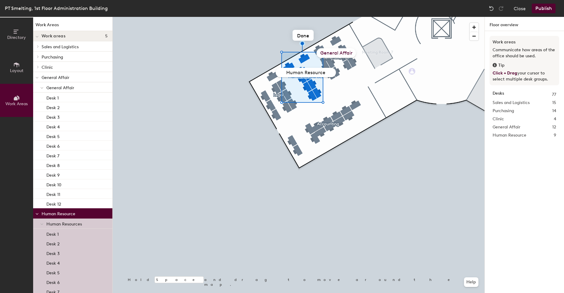
type input "Human Resources"
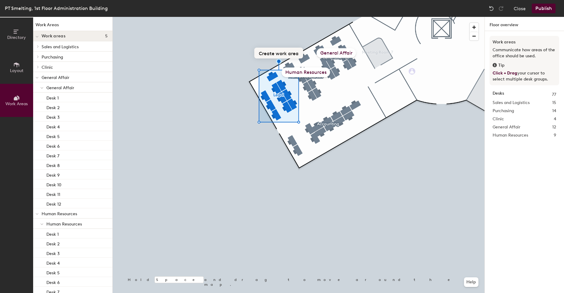
click at [280, 52] on button "Create work area" at bounding box center [278, 53] width 49 height 11
type input "Legal"
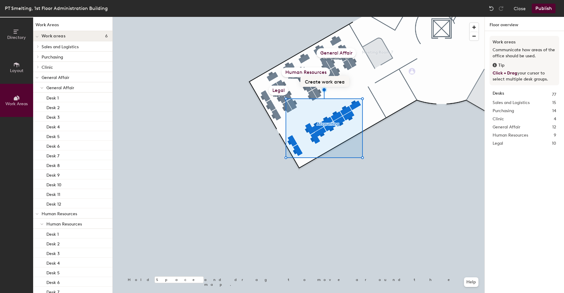
click at [327, 83] on button "Create work area" at bounding box center [324, 81] width 49 height 11
type input "Accounting"
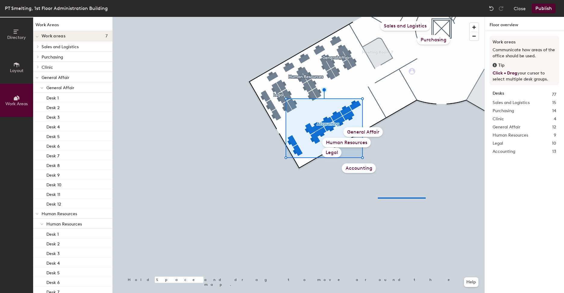
click at [371, 17] on div at bounding box center [299, 17] width 372 height 0
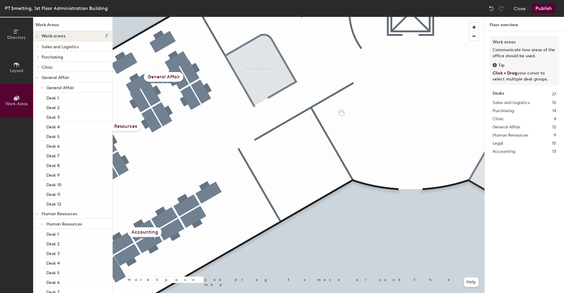
click at [20, 37] on span "Directory" at bounding box center [16, 37] width 19 height 5
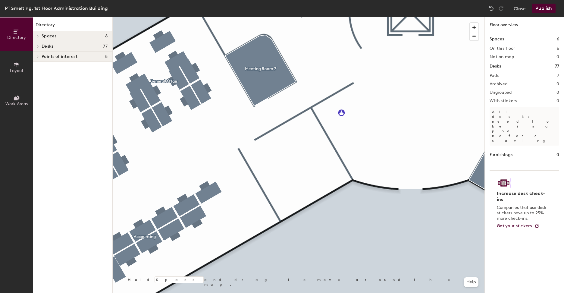
click at [21, 68] on span "Layout" at bounding box center [17, 70] width 14 height 5
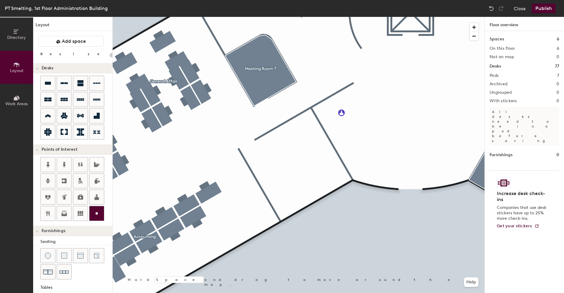
click at [100, 213] on icon at bounding box center [96, 213] width 7 height 7
type input "20"
type input "CRO - Security"
click at [282, 172] on span "Done" at bounding box center [285, 173] width 18 height 10
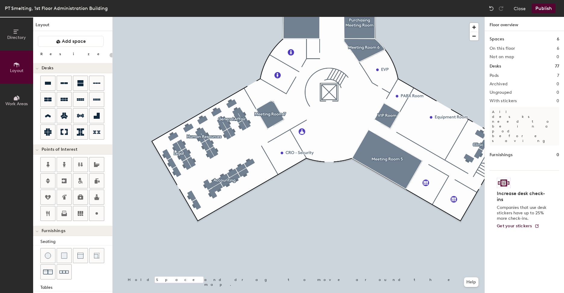
click at [542, 1] on div "PT Smelting, 1st Floor Administration Building Close Publish" at bounding box center [282, 8] width 564 height 17
click at [543, 8] on button "Publish" at bounding box center [544, 9] width 24 height 10
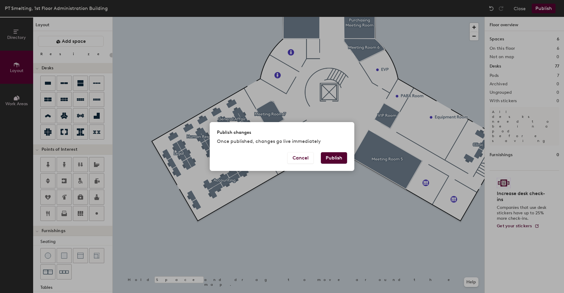
click at [338, 156] on button "Publish" at bounding box center [334, 157] width 26 height 11
type input "20"
